Goal: Navigation & Orientation: Find specific page/section

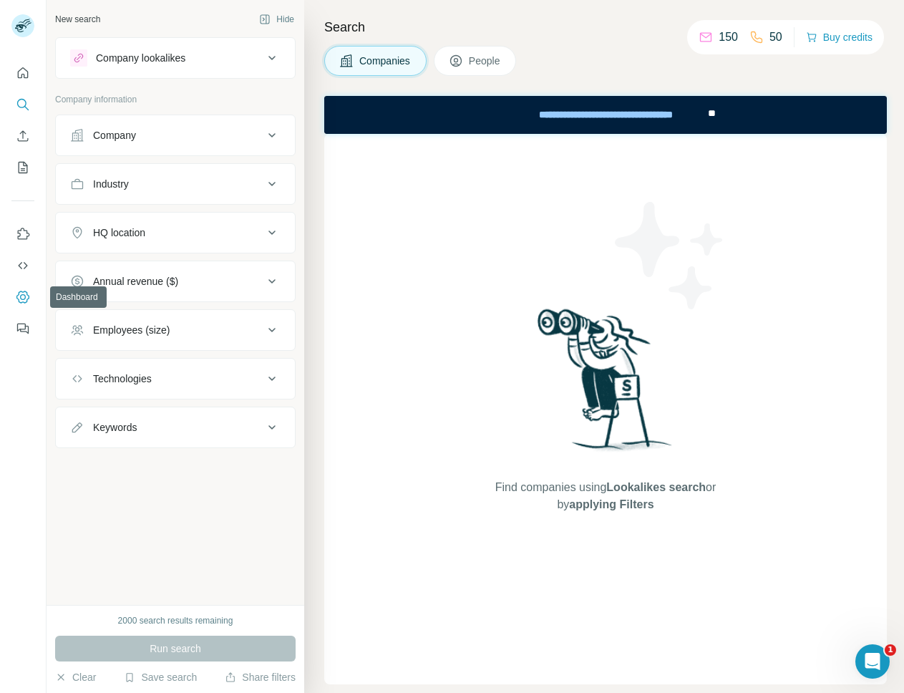
click at [20, 297] on icon "Dashboard" at bounding box center [23, 297] width 6 height 6
